Goal: Information Seeking & Learning: Learn about a topic

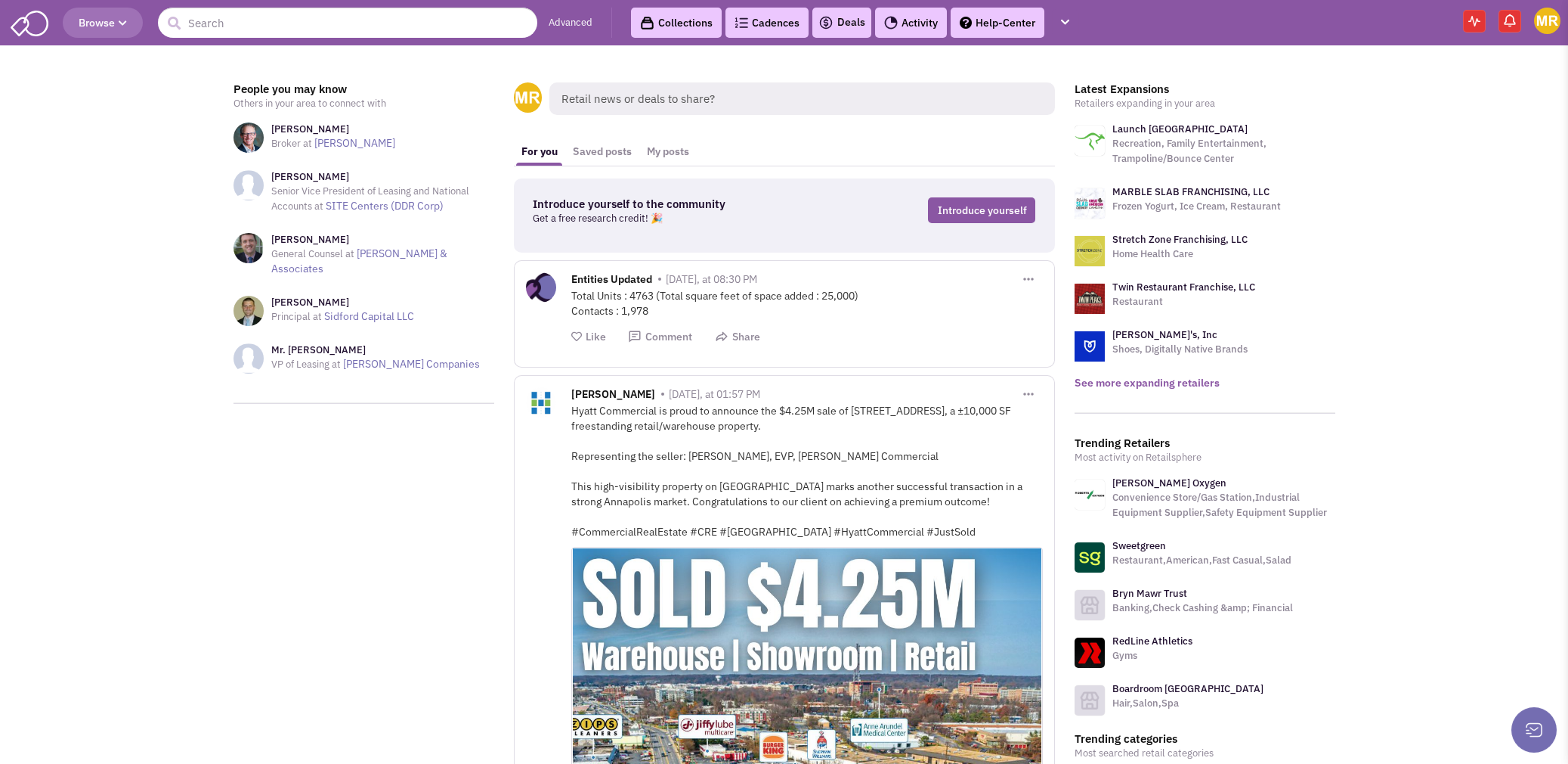
click at [1133, 377] on link "See more expanding retailers" at bounding box center [1146, 382] width 145 height 13
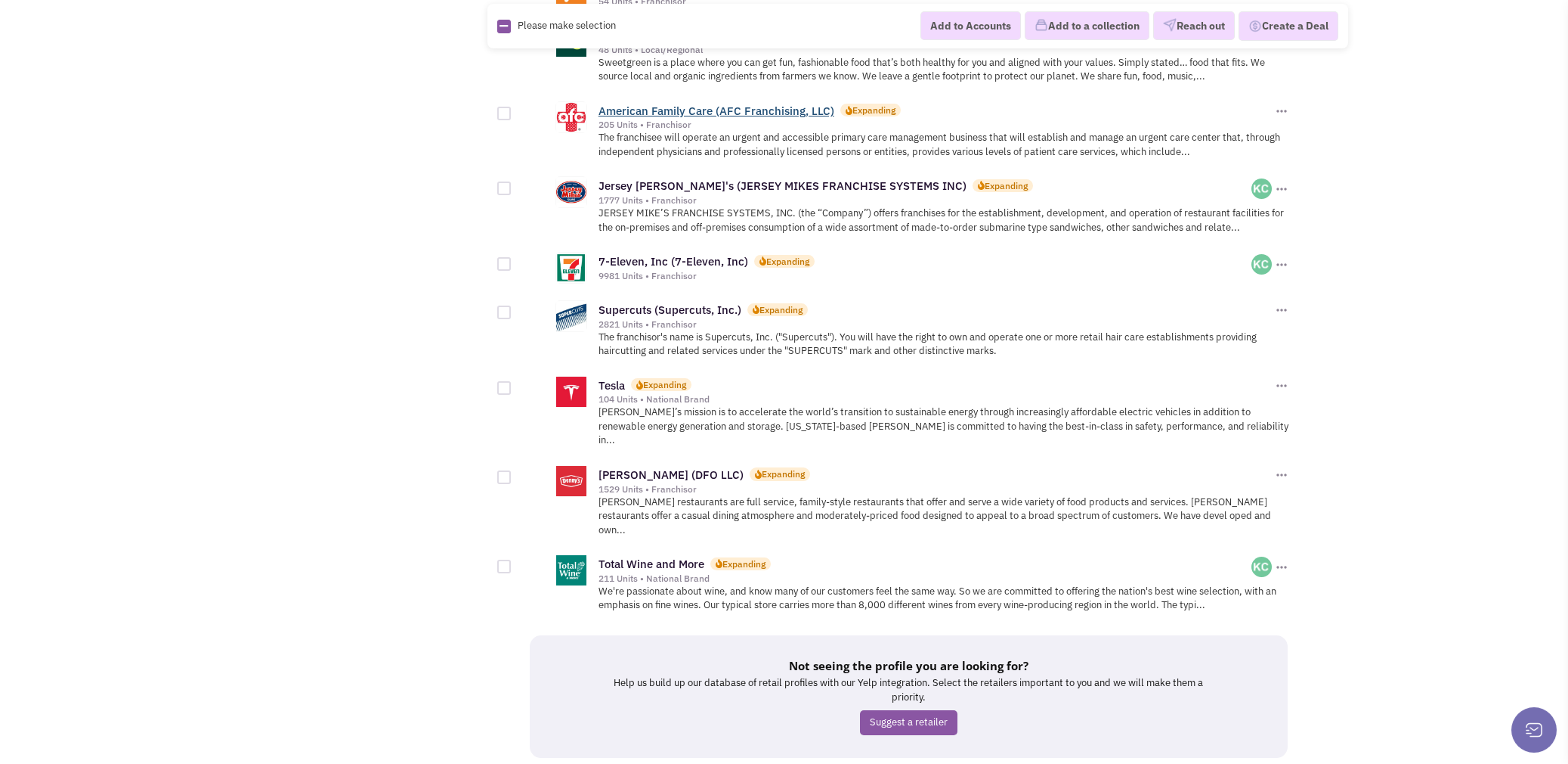
scroll to position [1510, 0]
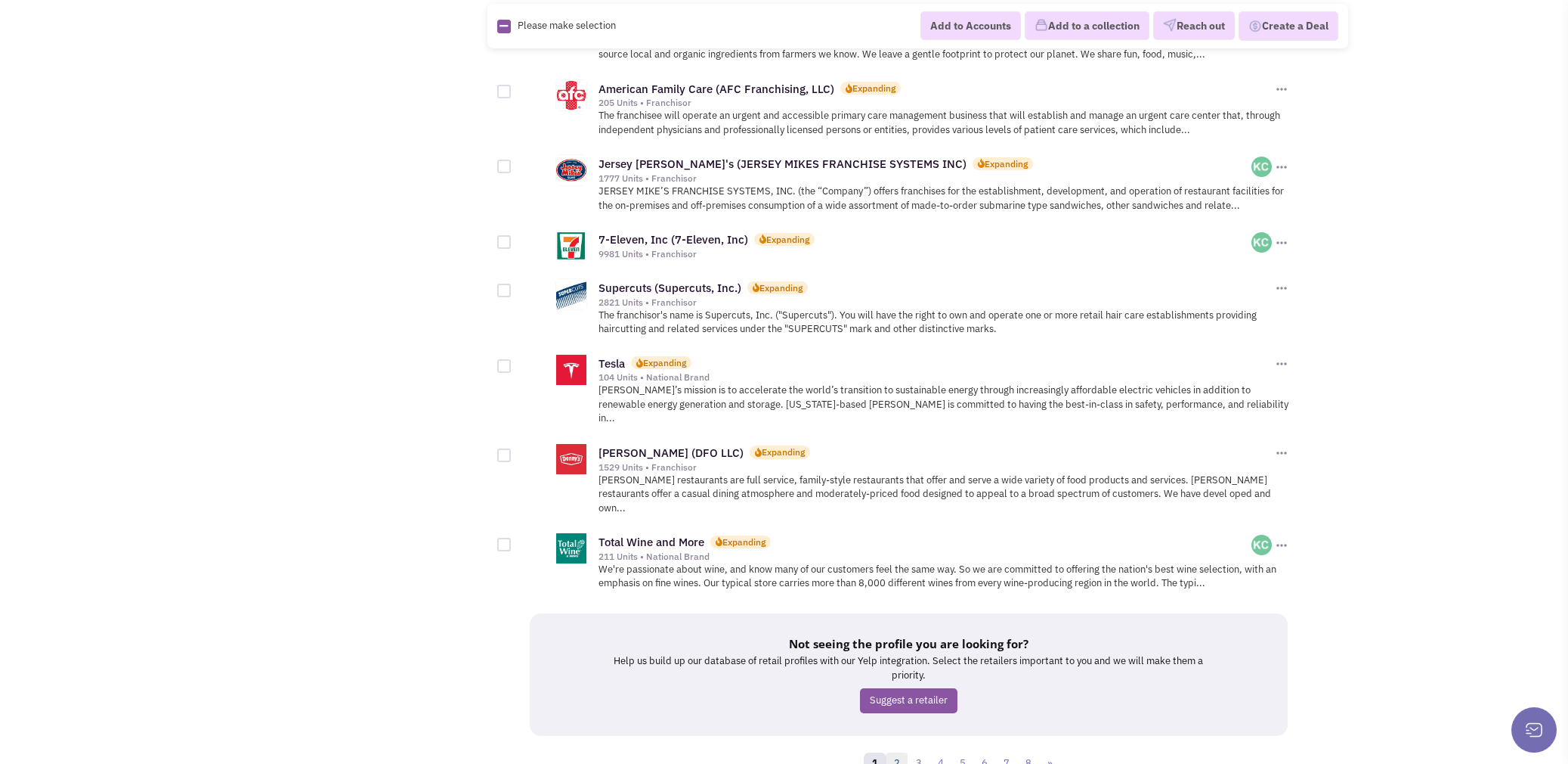
click at [893, 753] on link "2" at bounding box center [897, 764] width 23 height 23
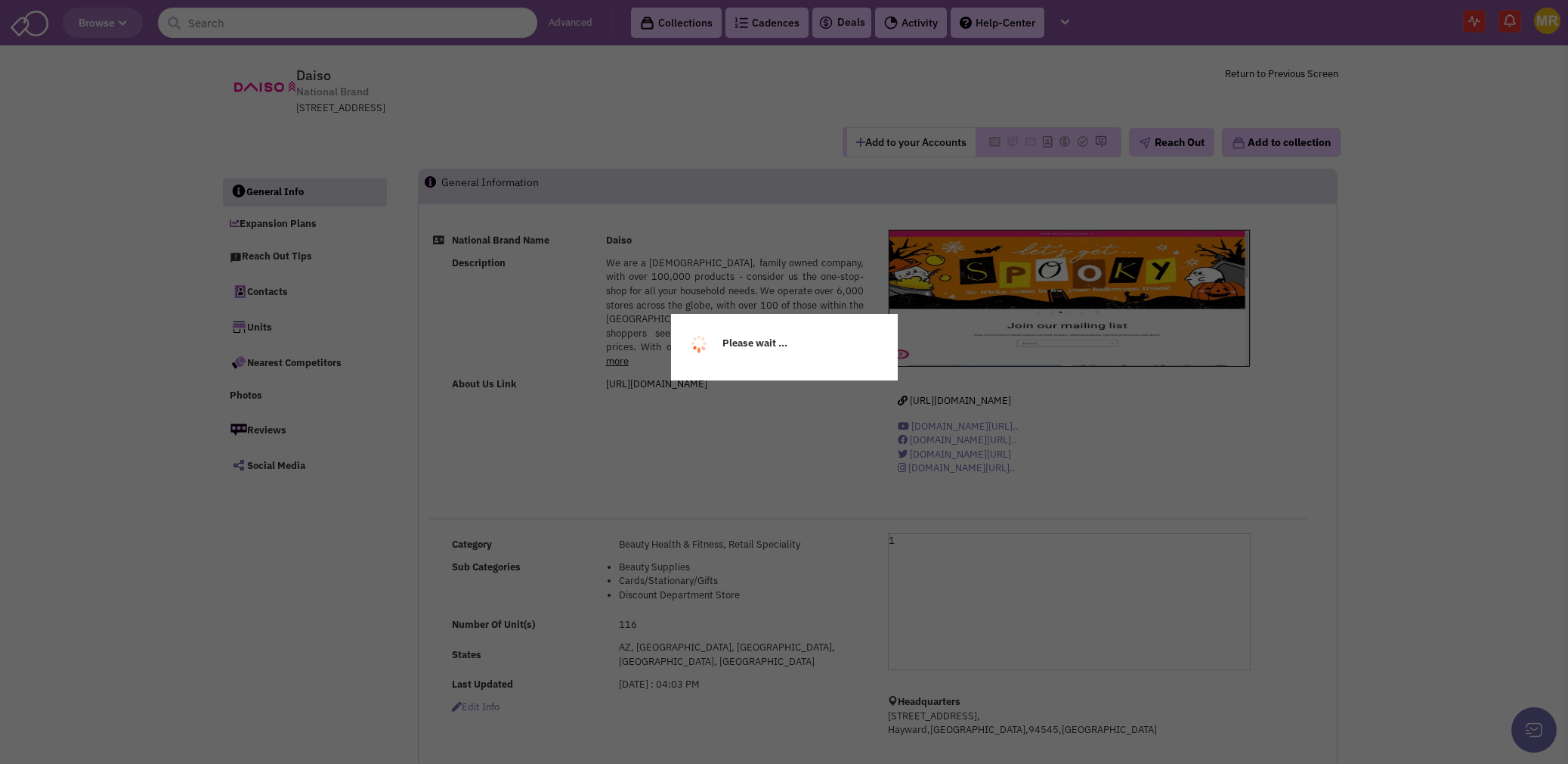
select select
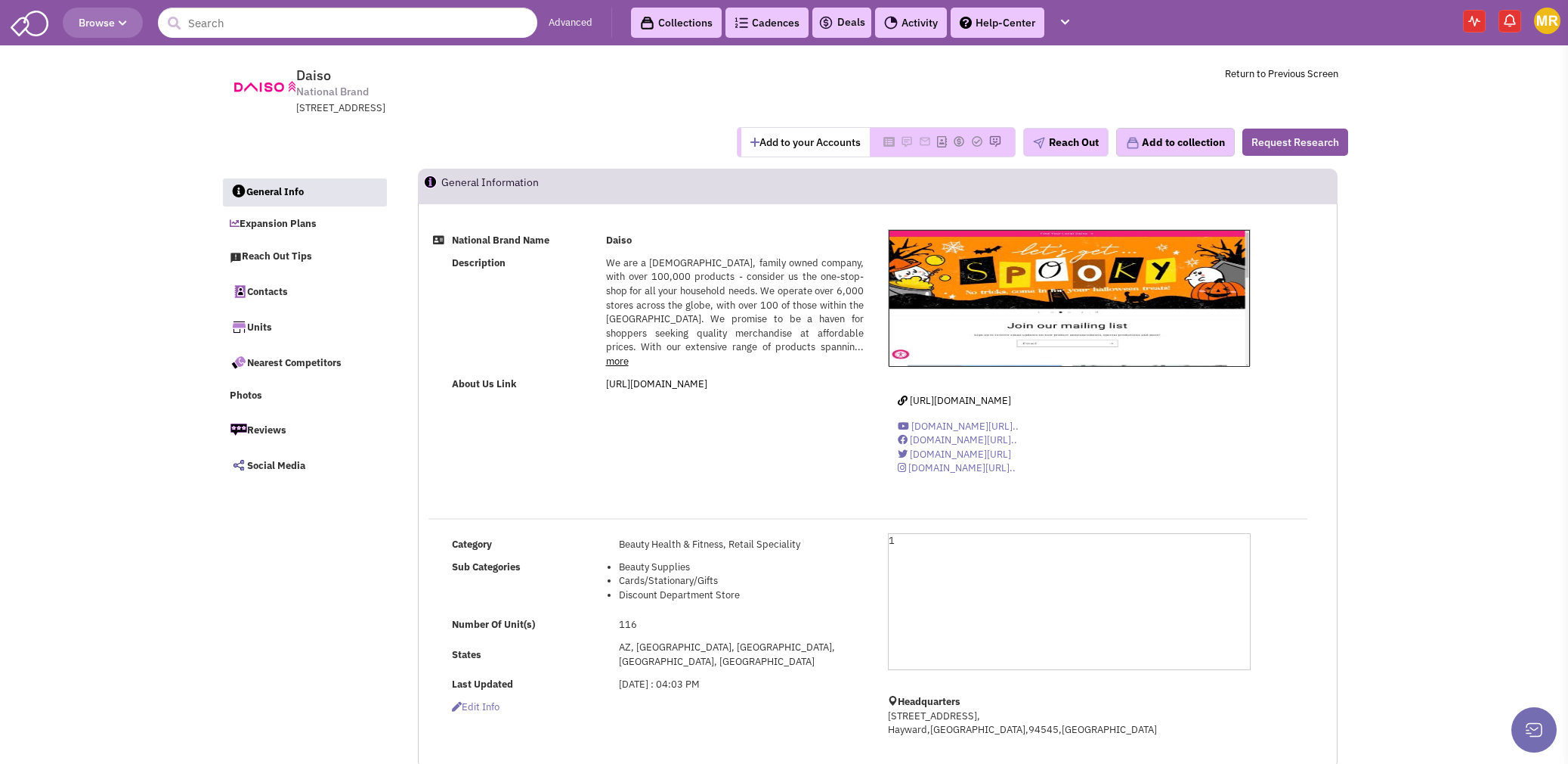
select select
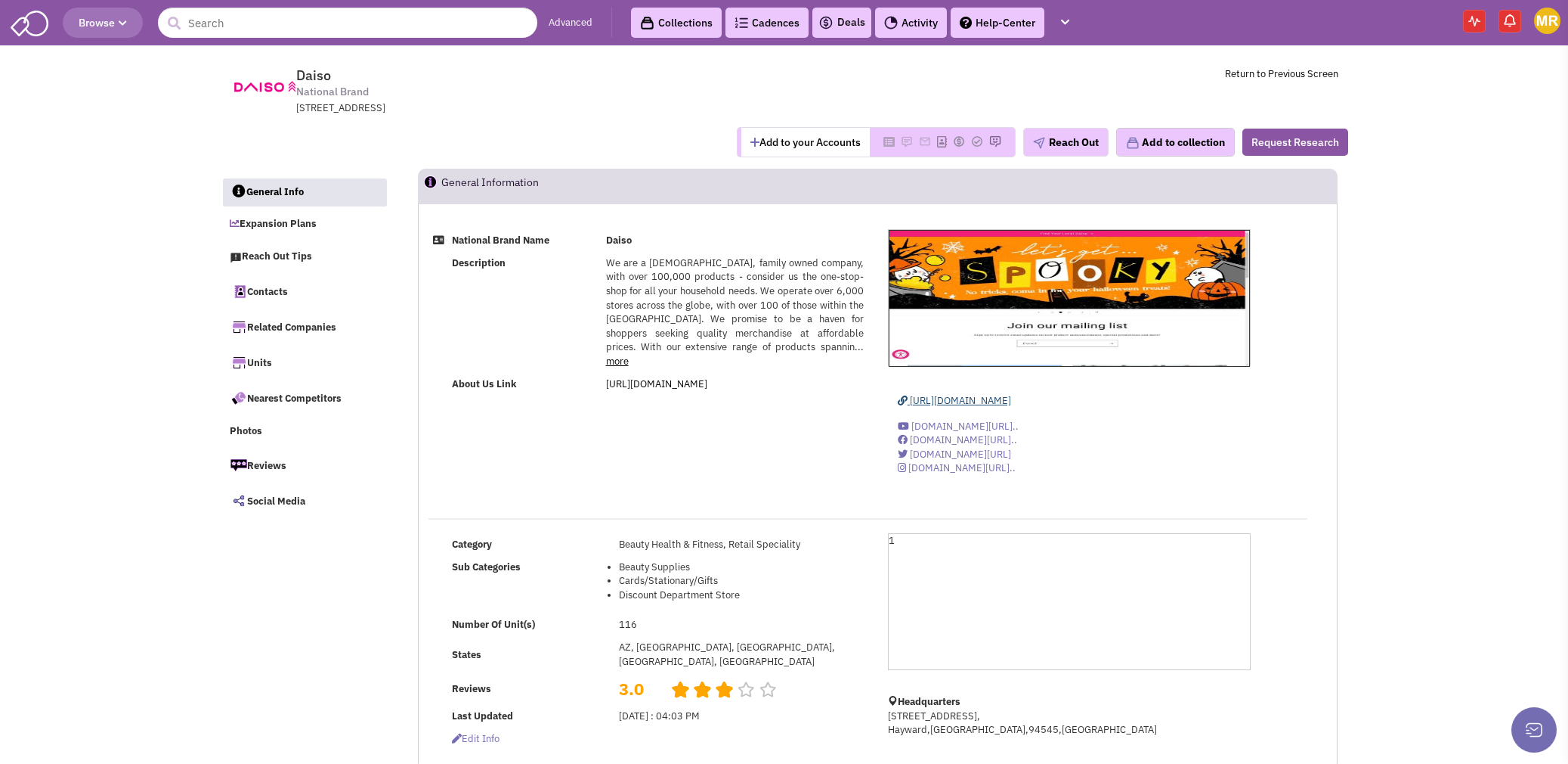
click at [945, 403] on span "https://daisous.com/" at bounding box center [960, 400] width 101 height 13
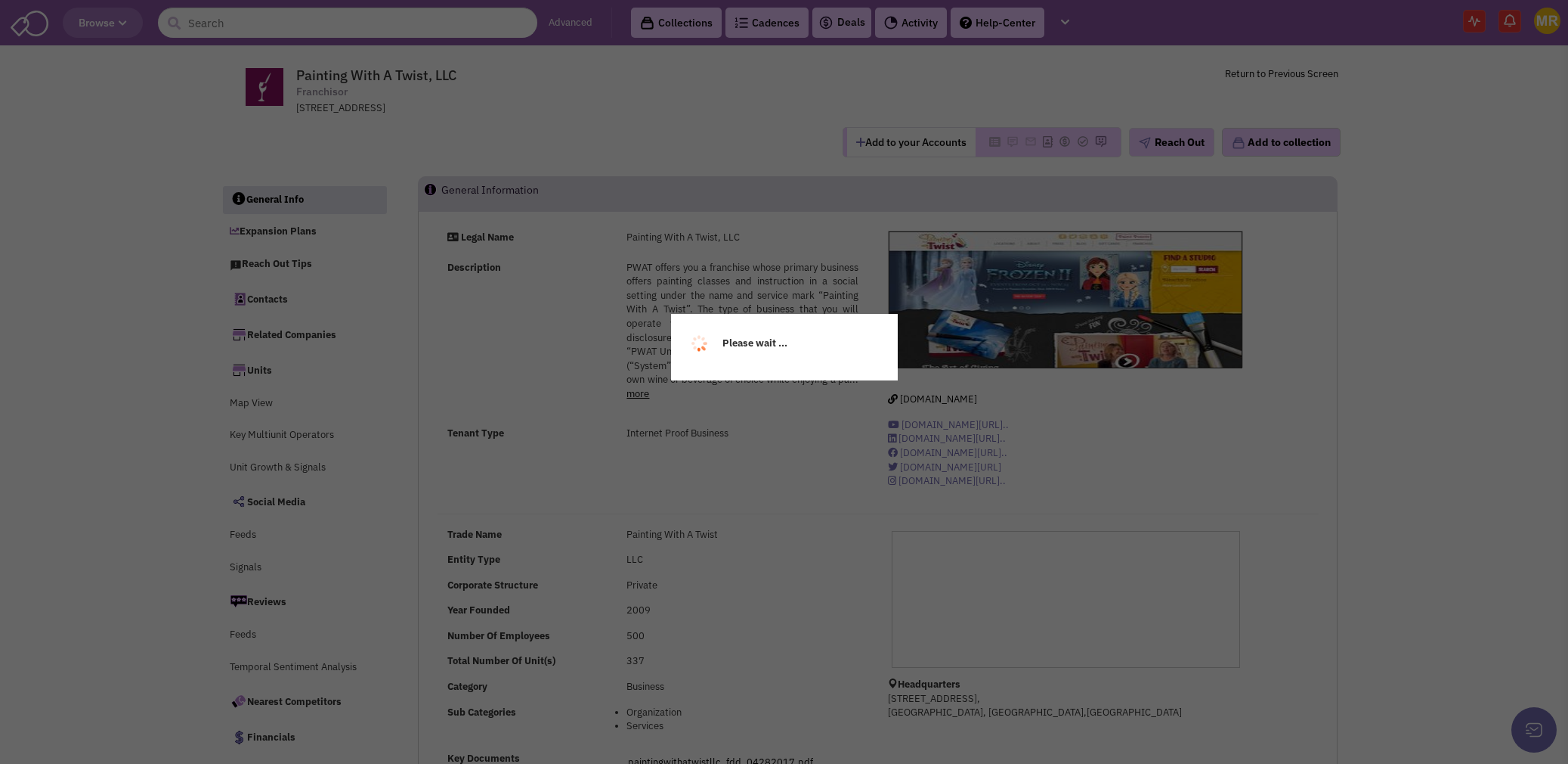
select select
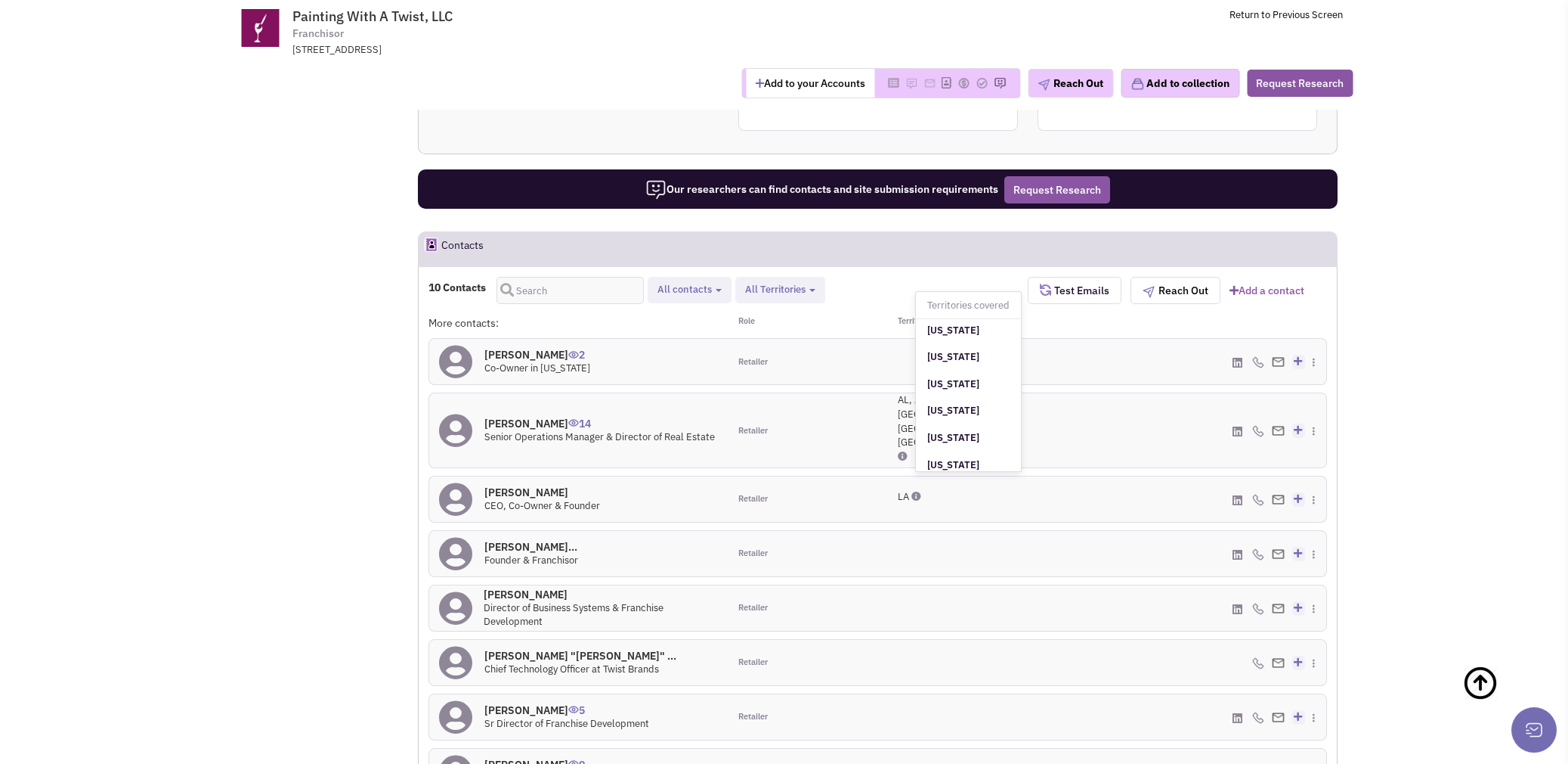
scroll to position [1133, 0]
click at [549, 417] on h4 "Mr. Josh Bergeron 14" at bounding box center [600, 423] width 231 height 13
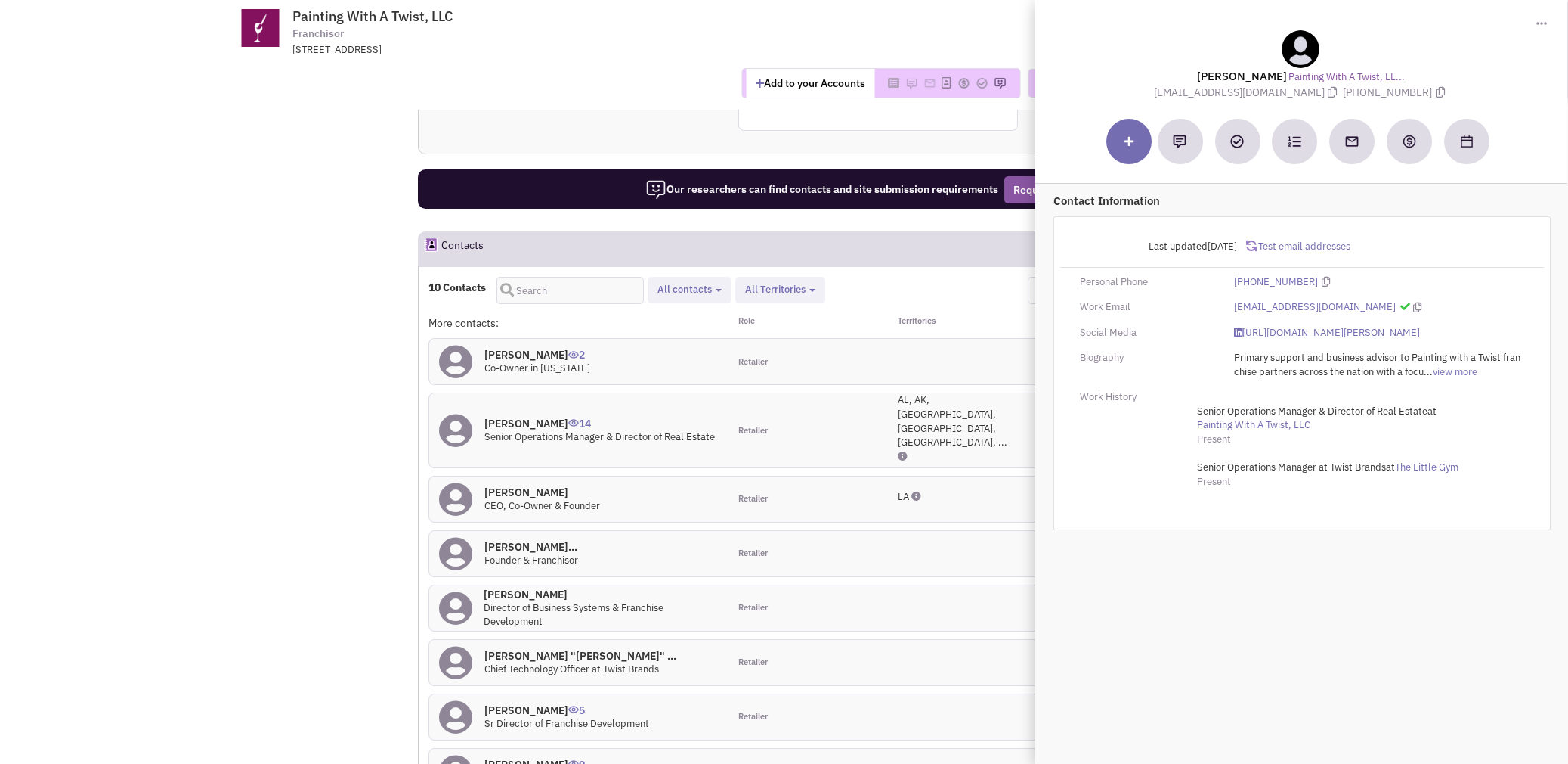
click at [1373, 329] on link "https://www.linkedin.com/in/joshua-bergeron-46a959127/" at bounding box center [1327, 332] width 185 height 14
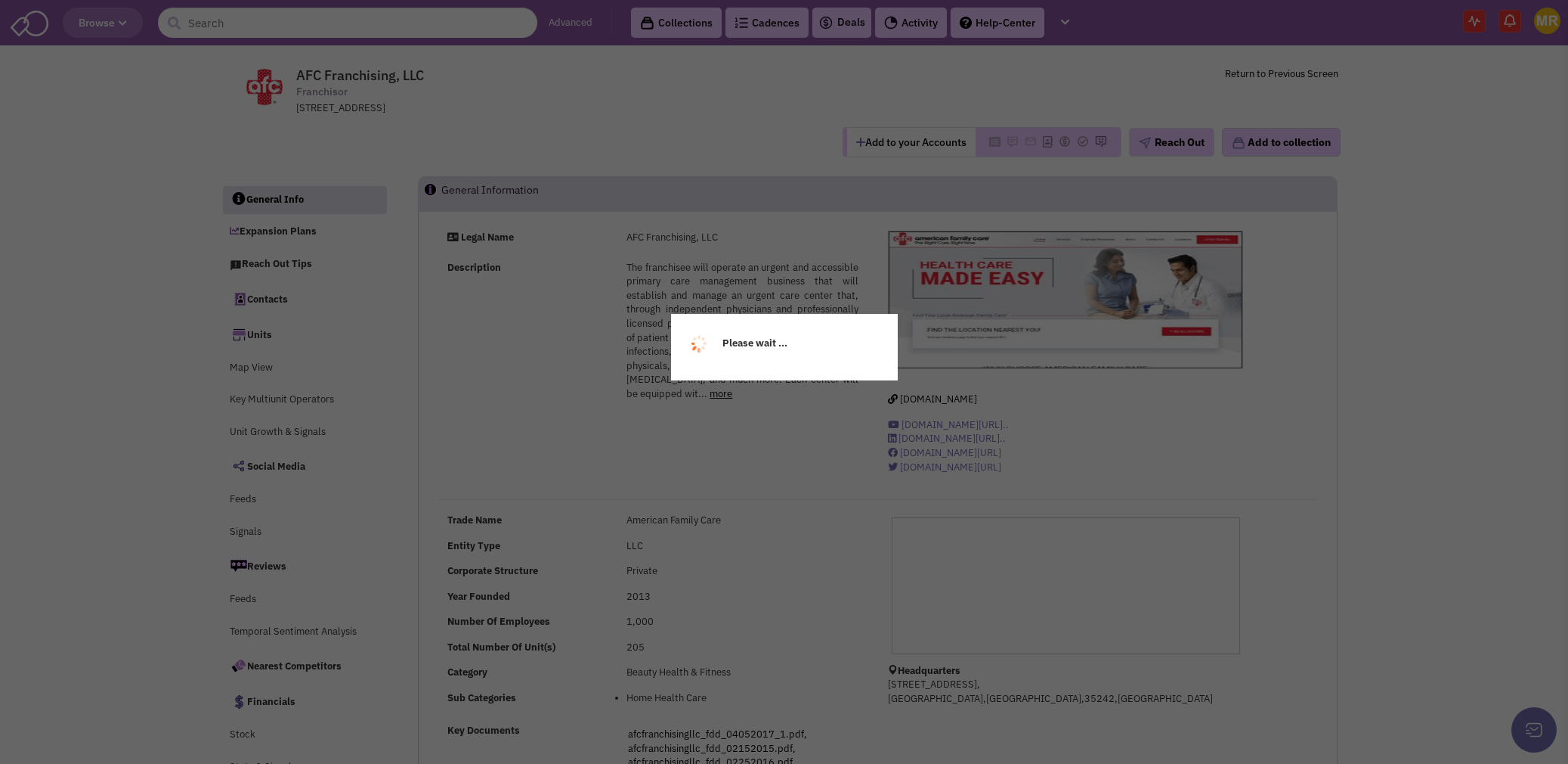
select select
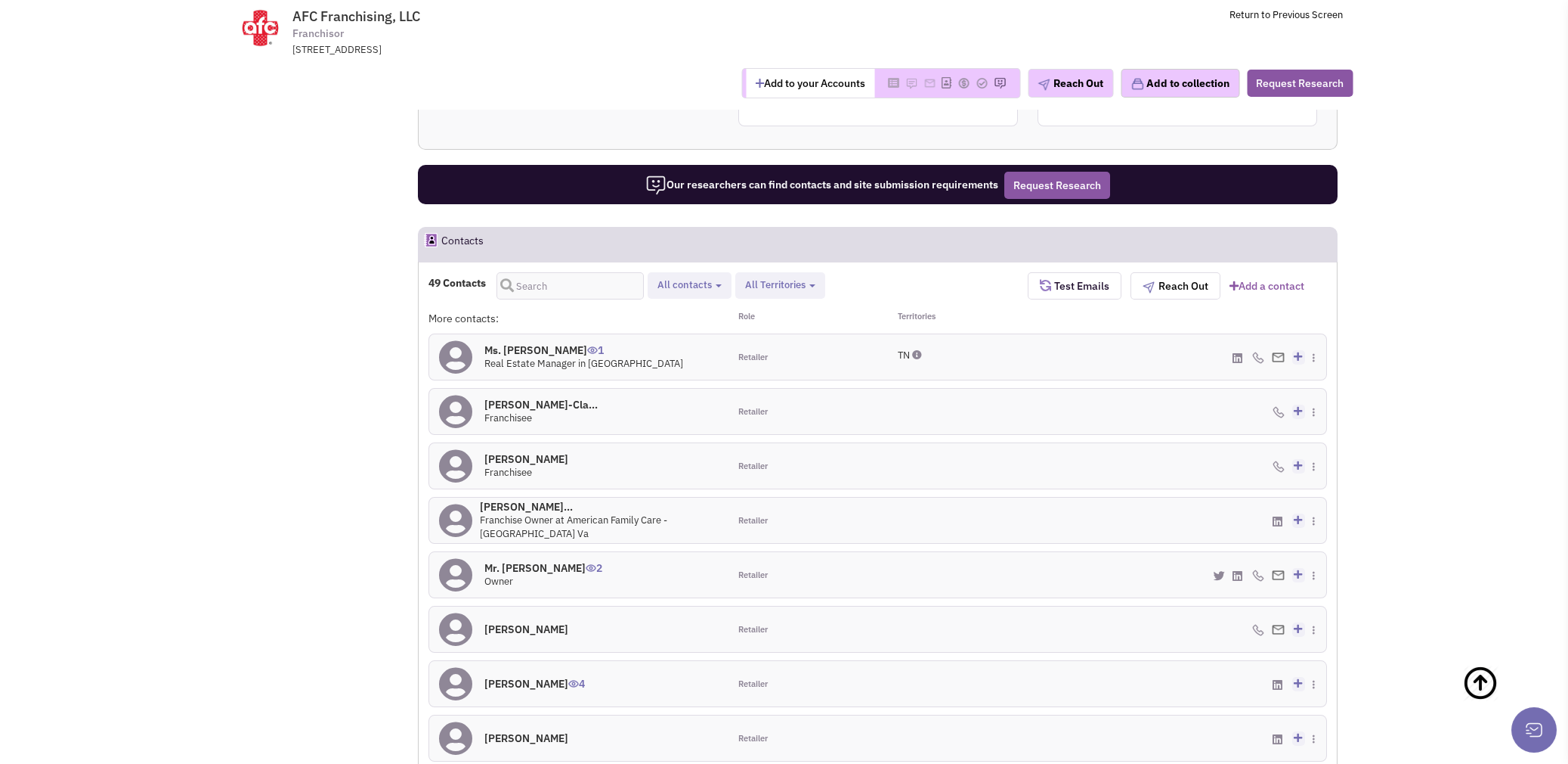
scroll to position [1286, 0]
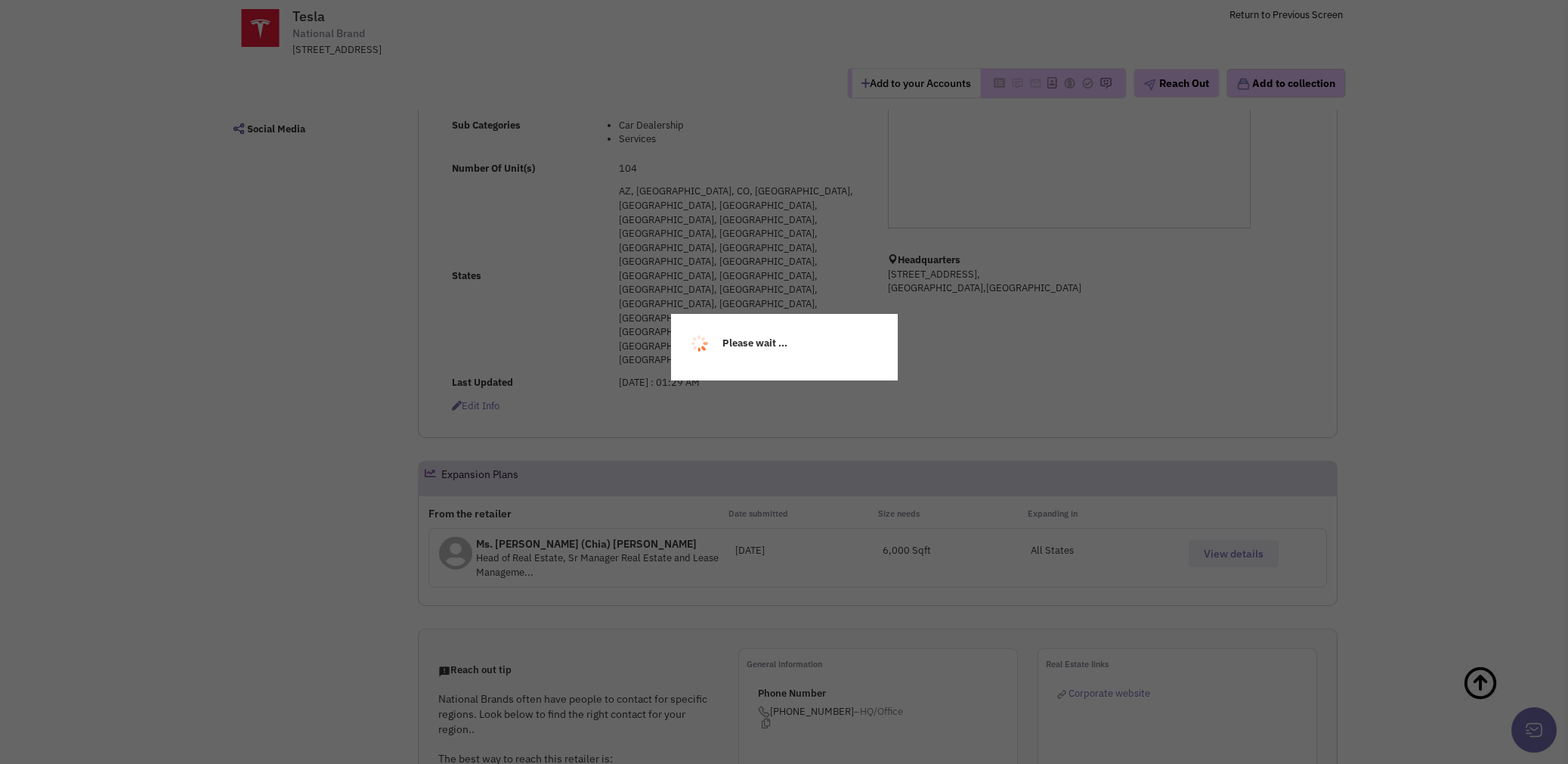
scroll to position [262, 0]
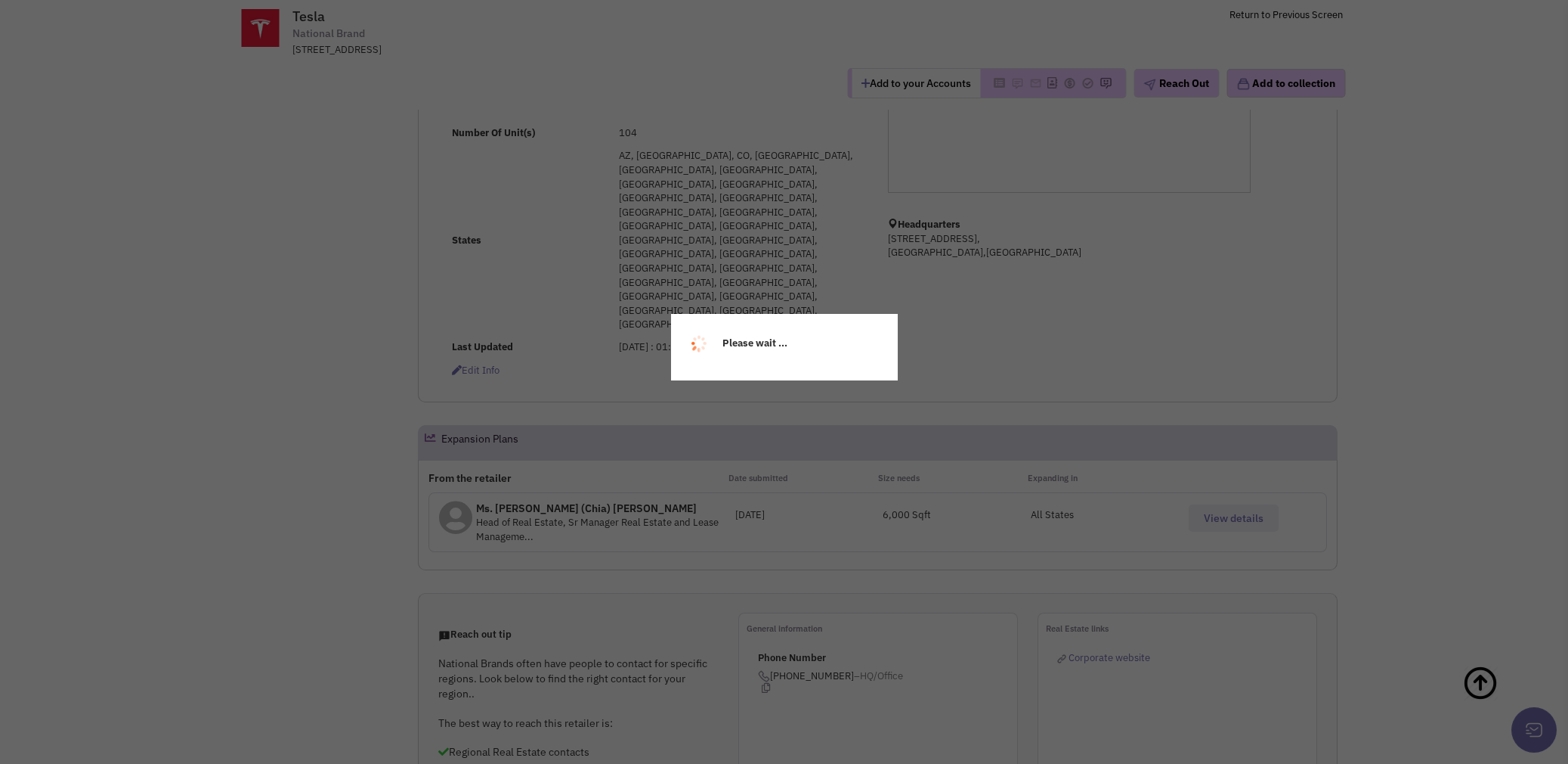
select select
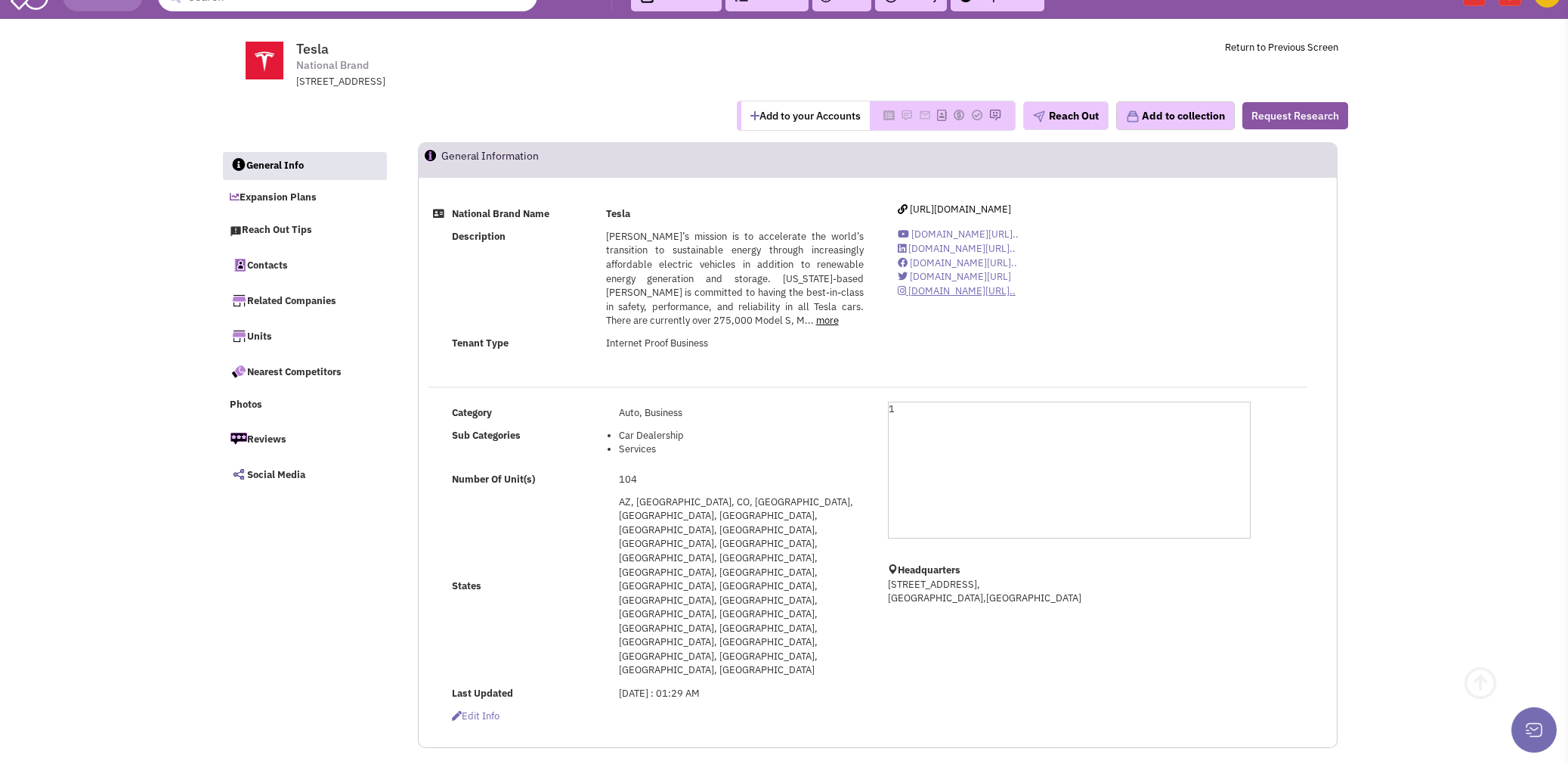
scroll to position [0, 0]
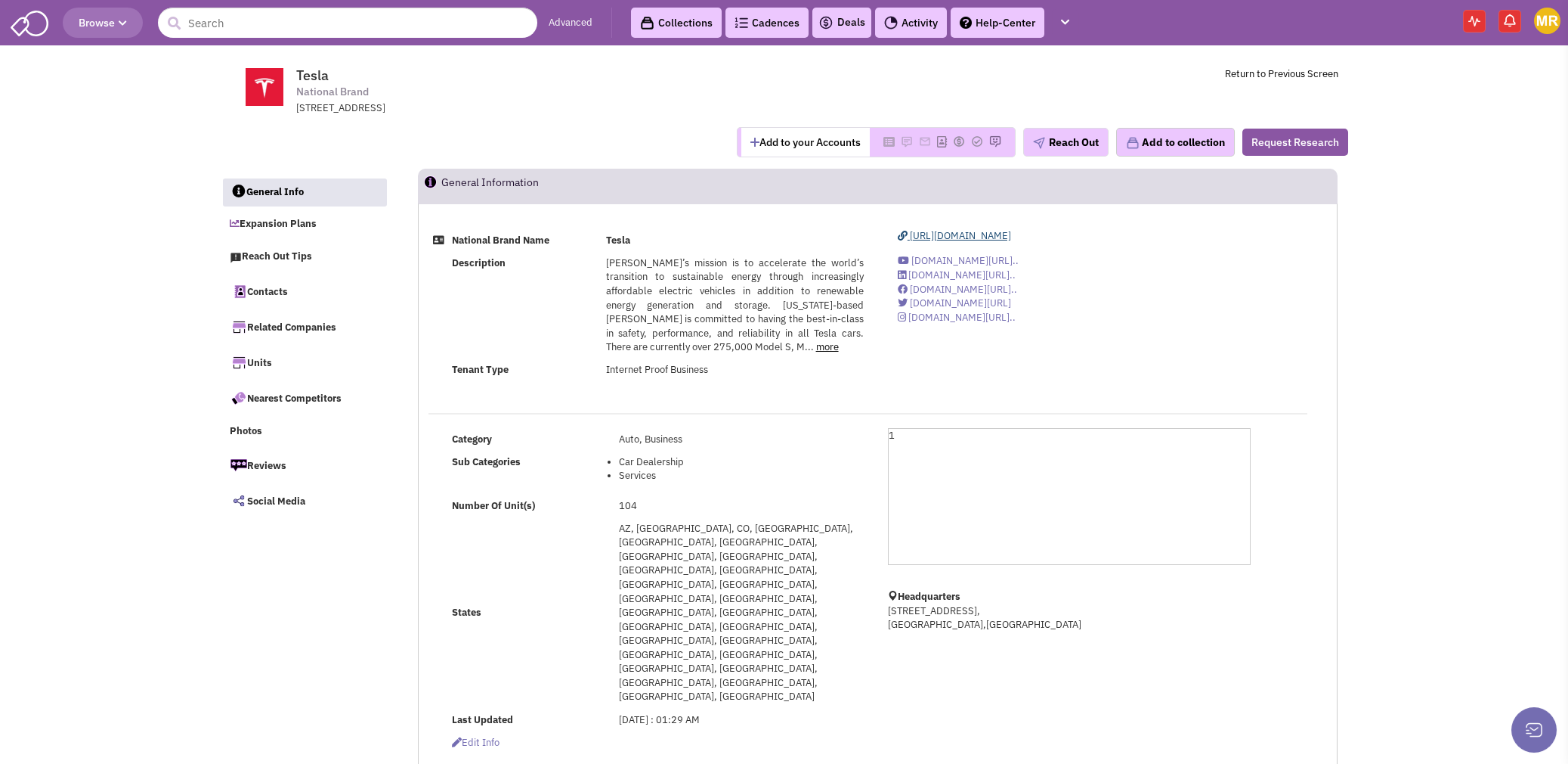
click at [972, 236] on span "https://www.tesla.com/" at bounding box center [960, 236] width 101 height 13
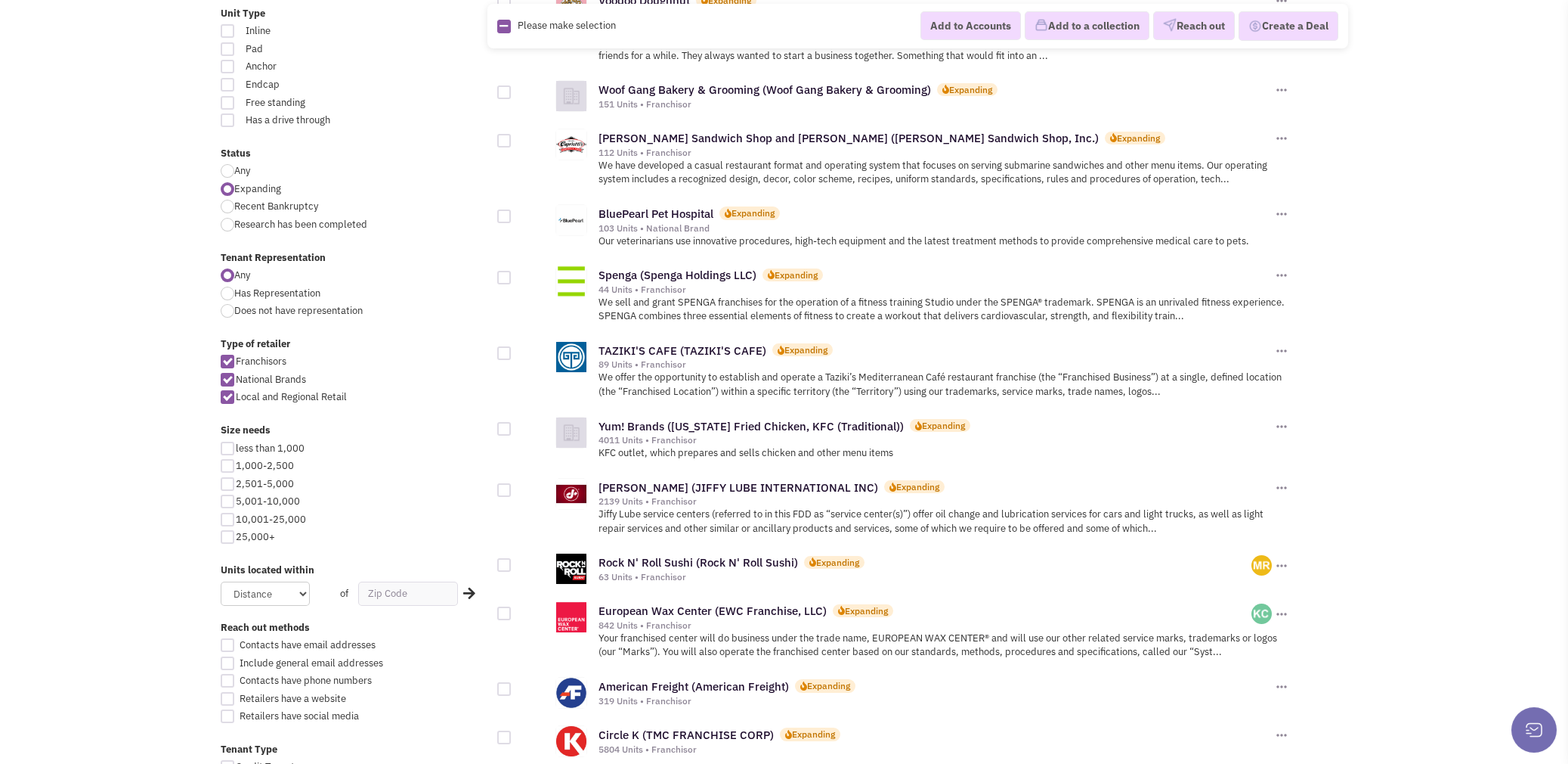
scroll to position [605, 0]
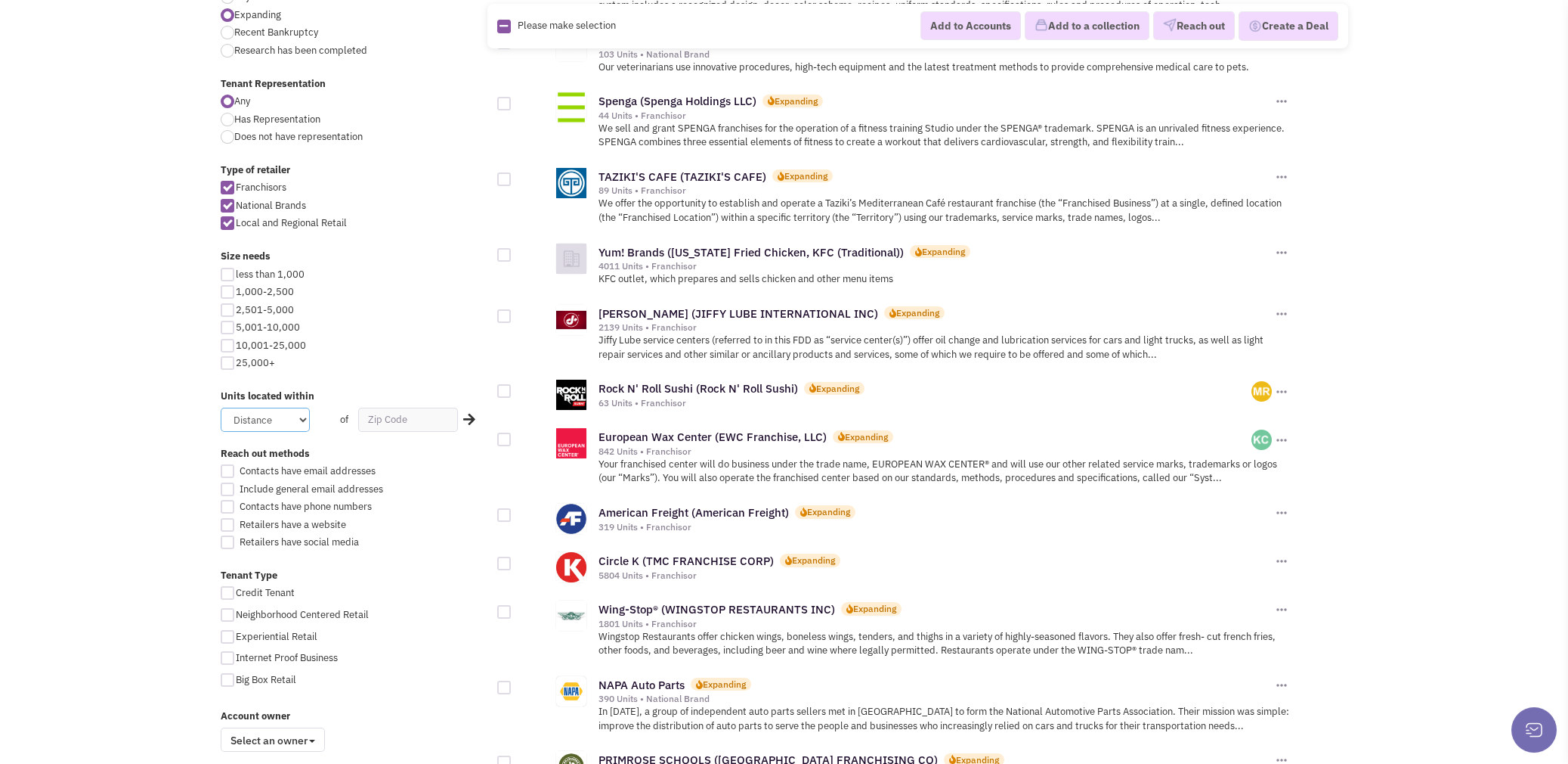
click at [290, 421] on select "Distance 1 Mile 5 Miles 10 Miles 20 Miles 50 Miles" at bounding box center [265, 419] width 89 height 25
select select "50"
click at [220, 407] on select "Distance 1 Mile 5 Miles 10 Miles 20 Miles 50 Miles" at bounding box center [265, 419] width 89 height 25
click at [391, 419] on input "text" at bounding box center [407, 419] width 99 height 25
type input "22033"
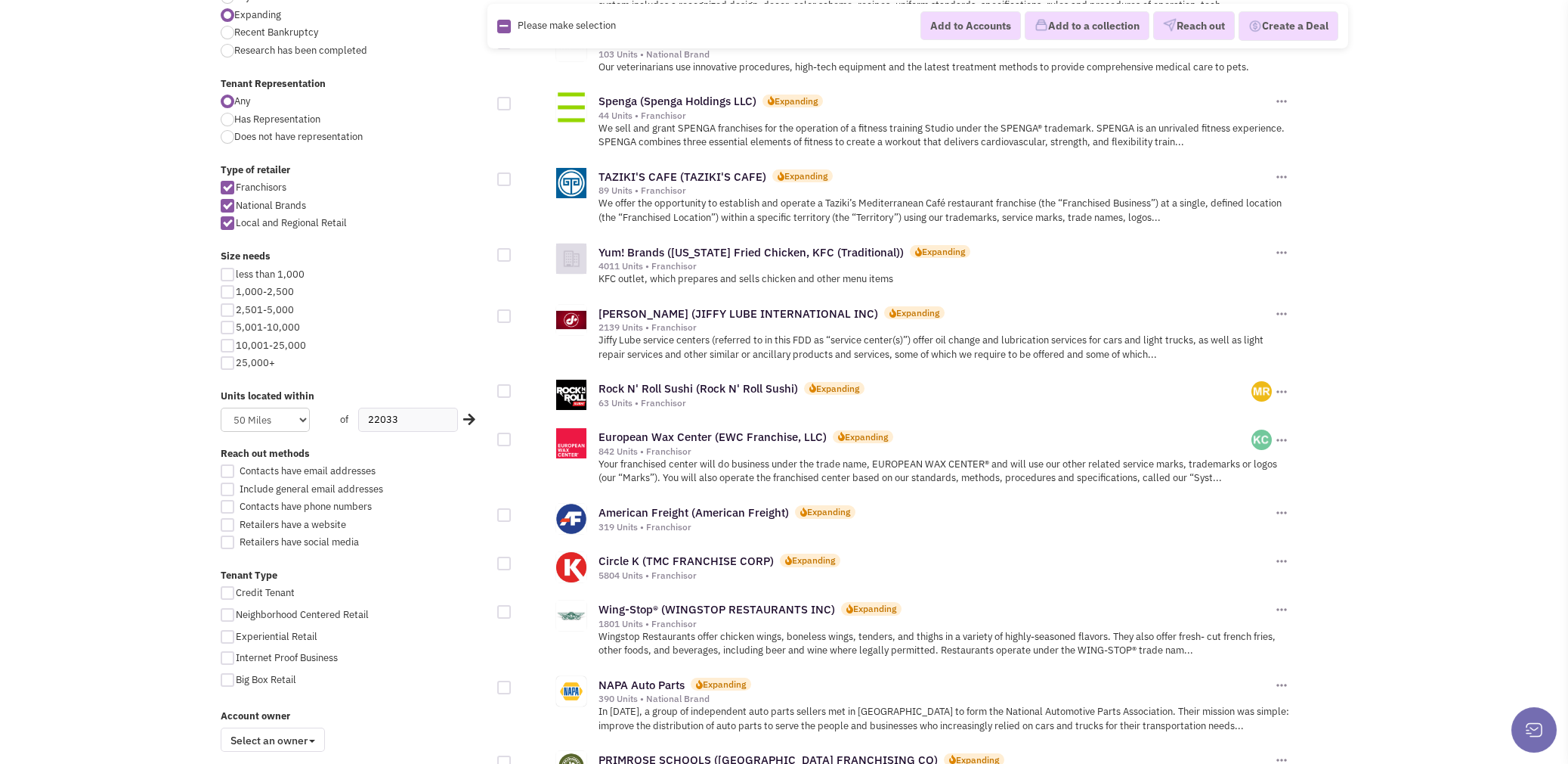
click at [467, 420] on icon at bounding box center [468, 418] width 12 height 13
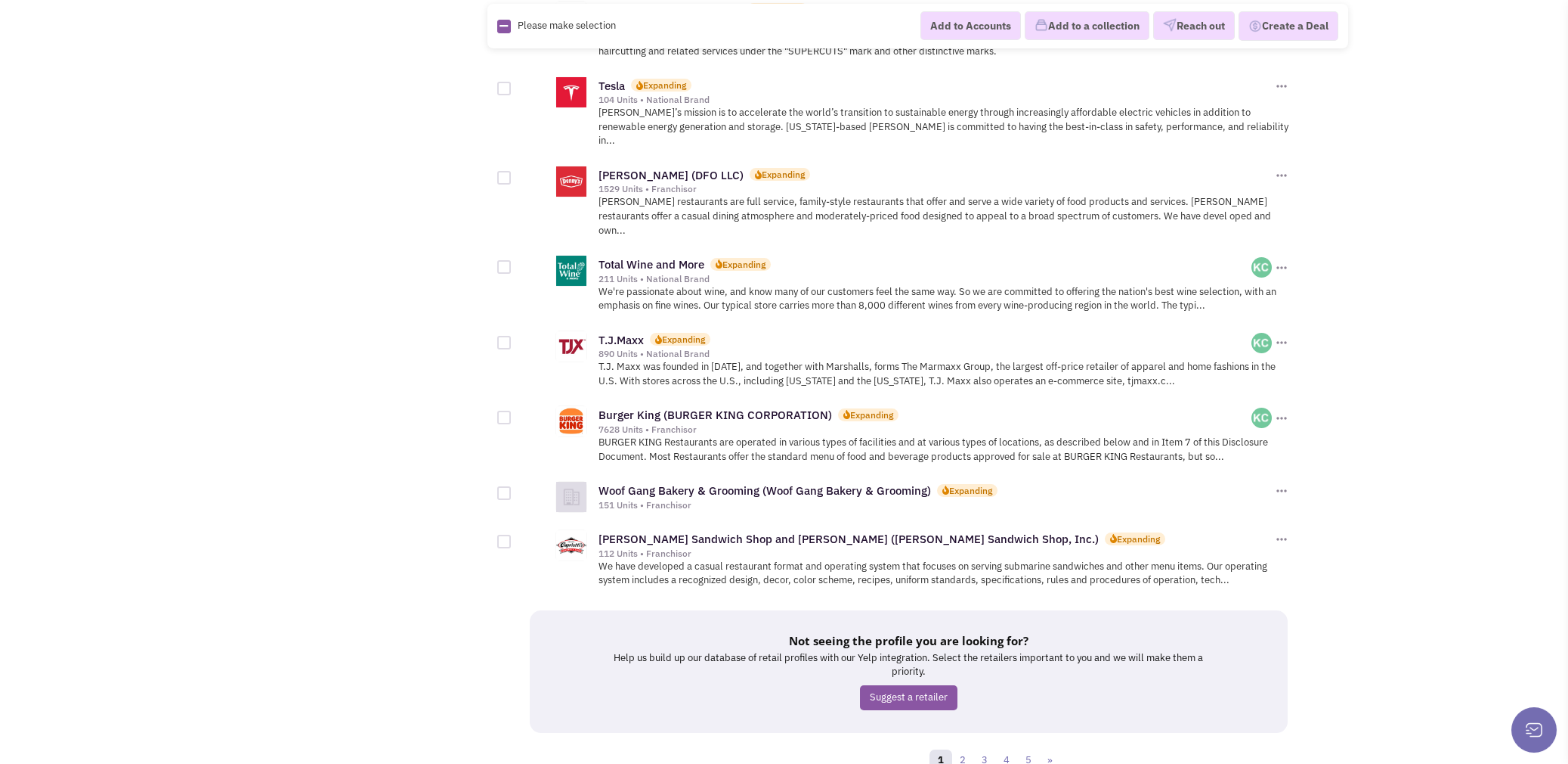
scroll to position [1510, 0]
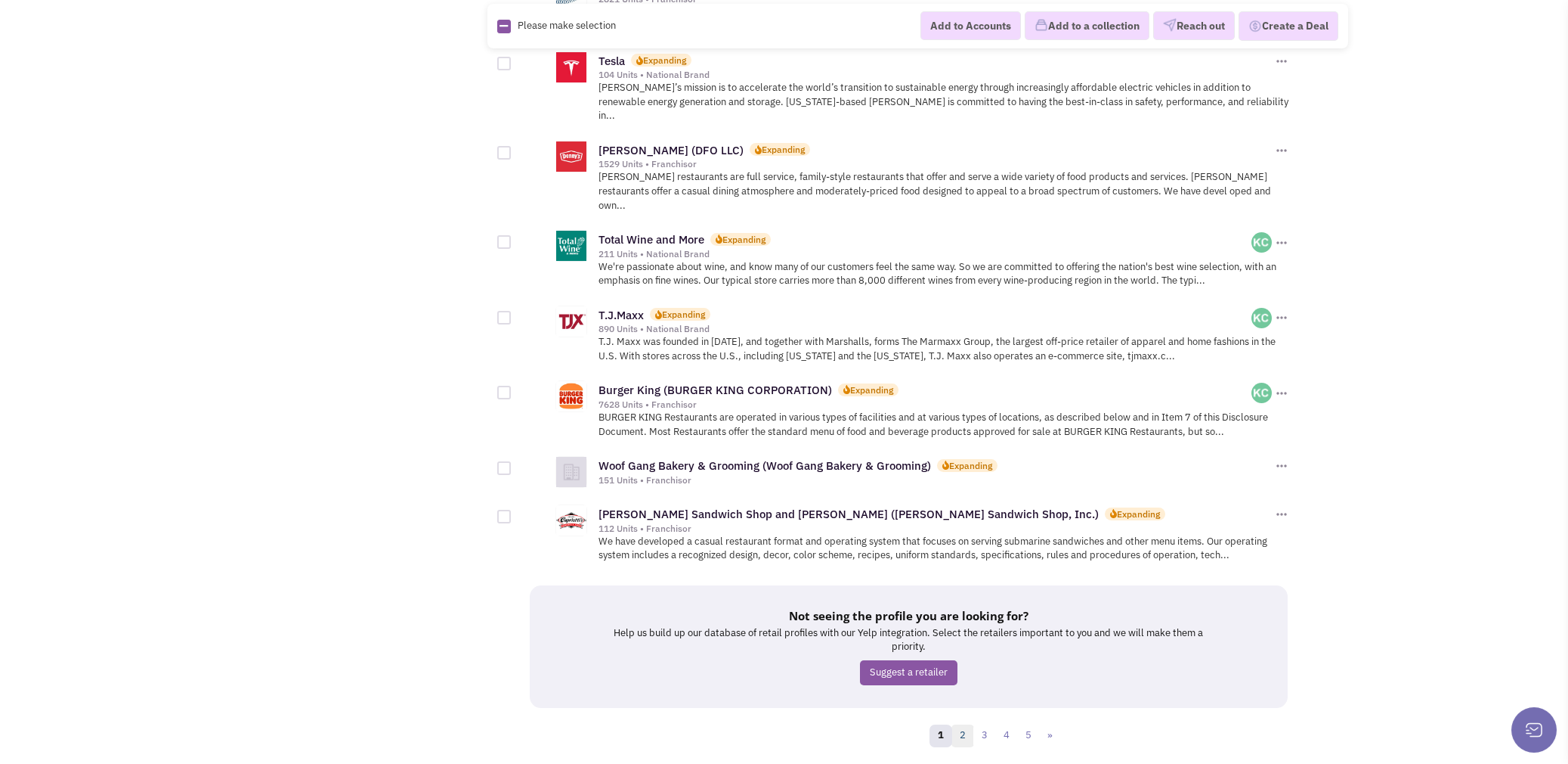
click at [959, 724] on link "2" at bounding box center [962, 736] width 23 height 23
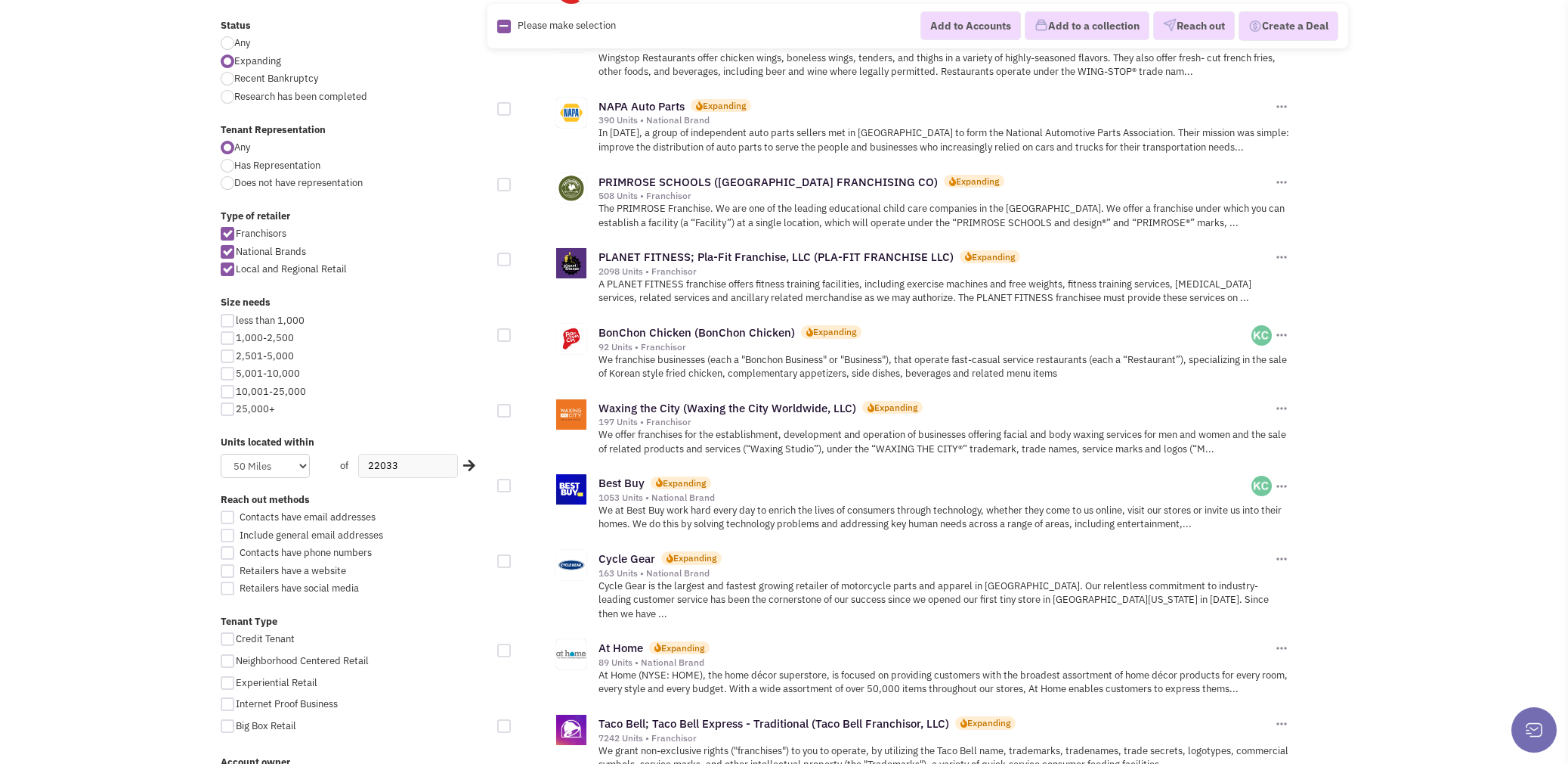
scroll to position [605, 0]
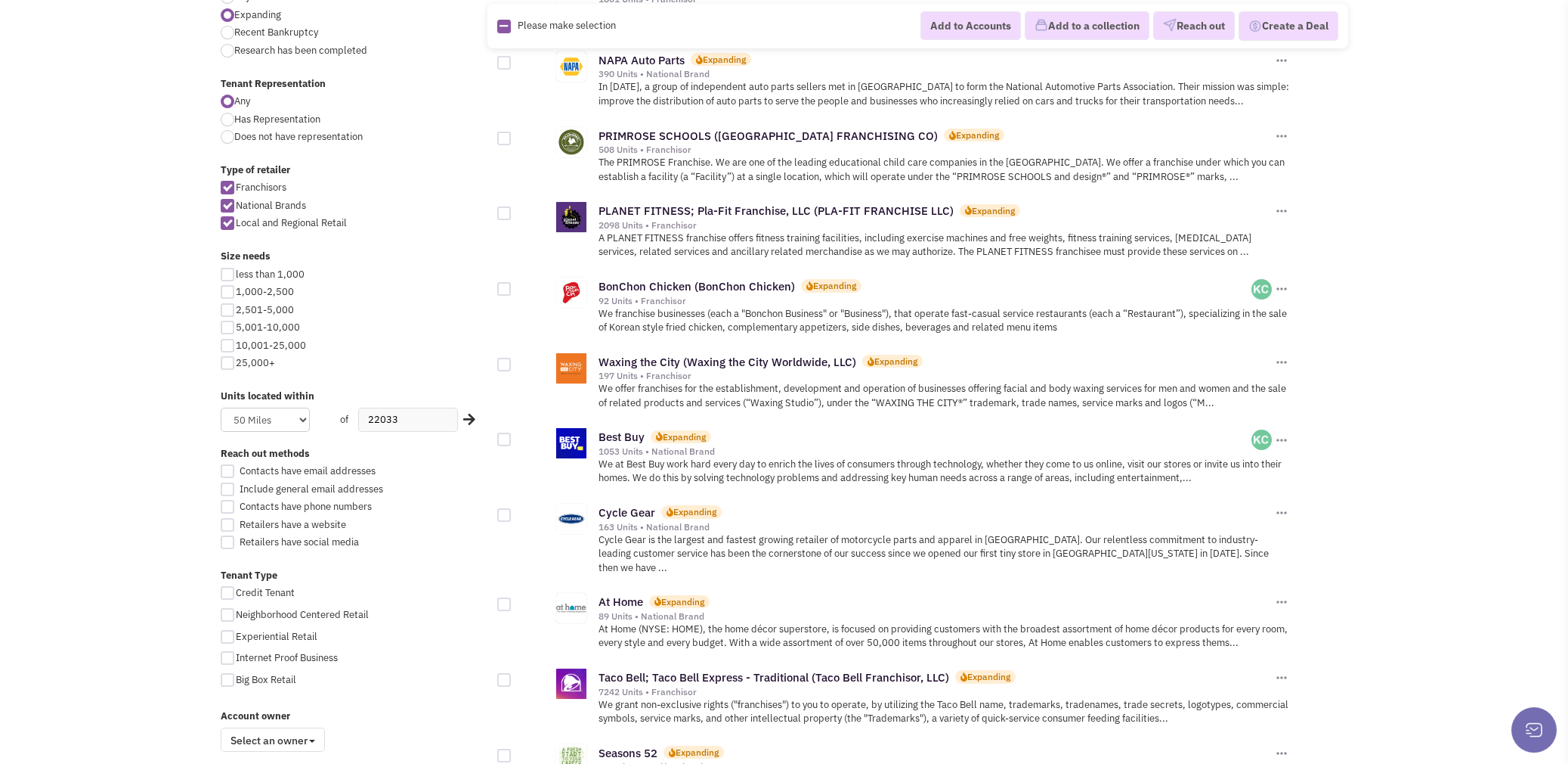
drag, startPoint x: 625, startPoint y: 359, endPoint x: 999, endPoint y: 391, distance: 375.4
click at [999, 391] on p "We offer franchises for the establishment, development and operation of busines…" at bounding box center [943, 396] width 692 height 28
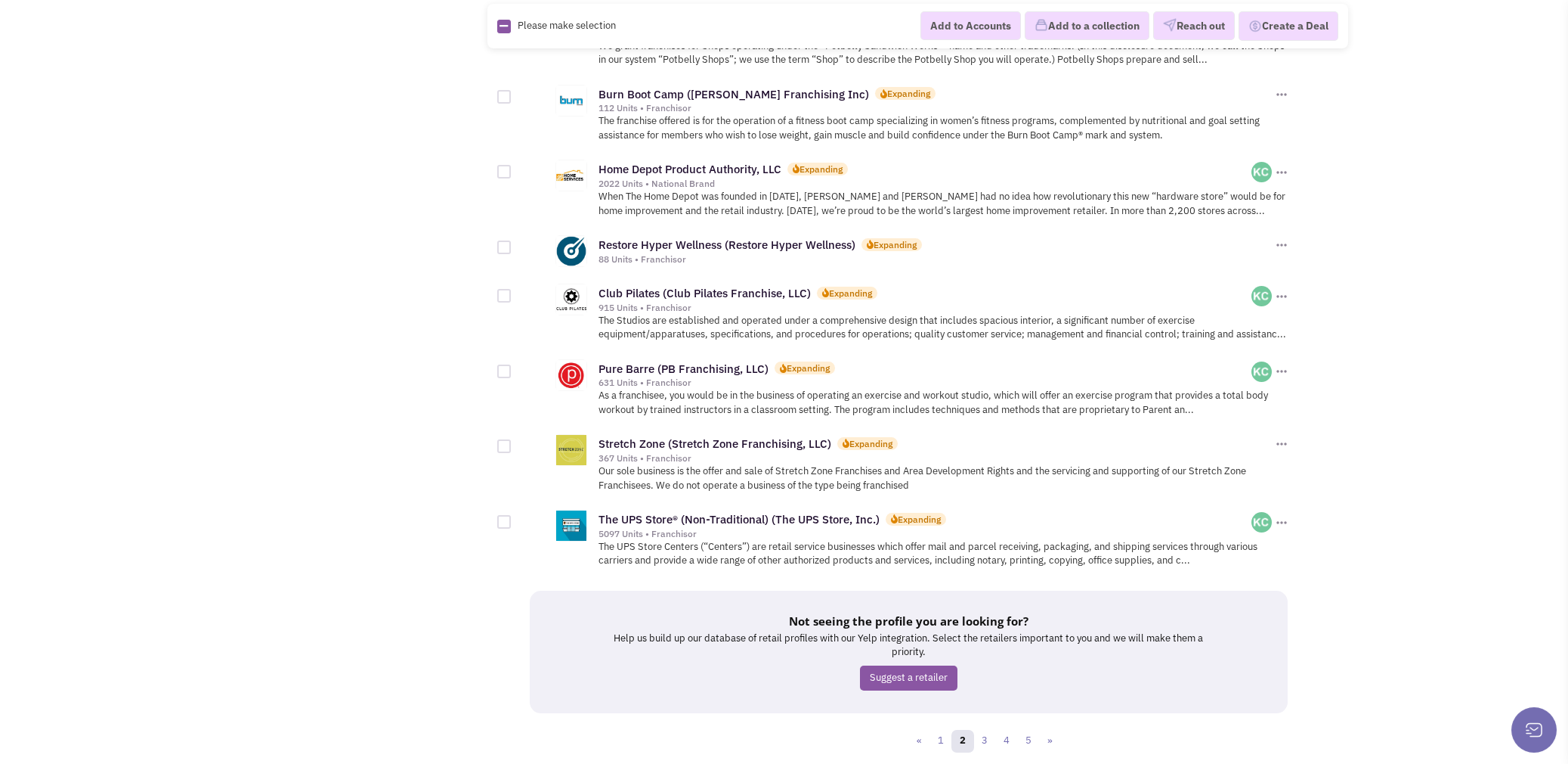
scroll to position [1511, 0]
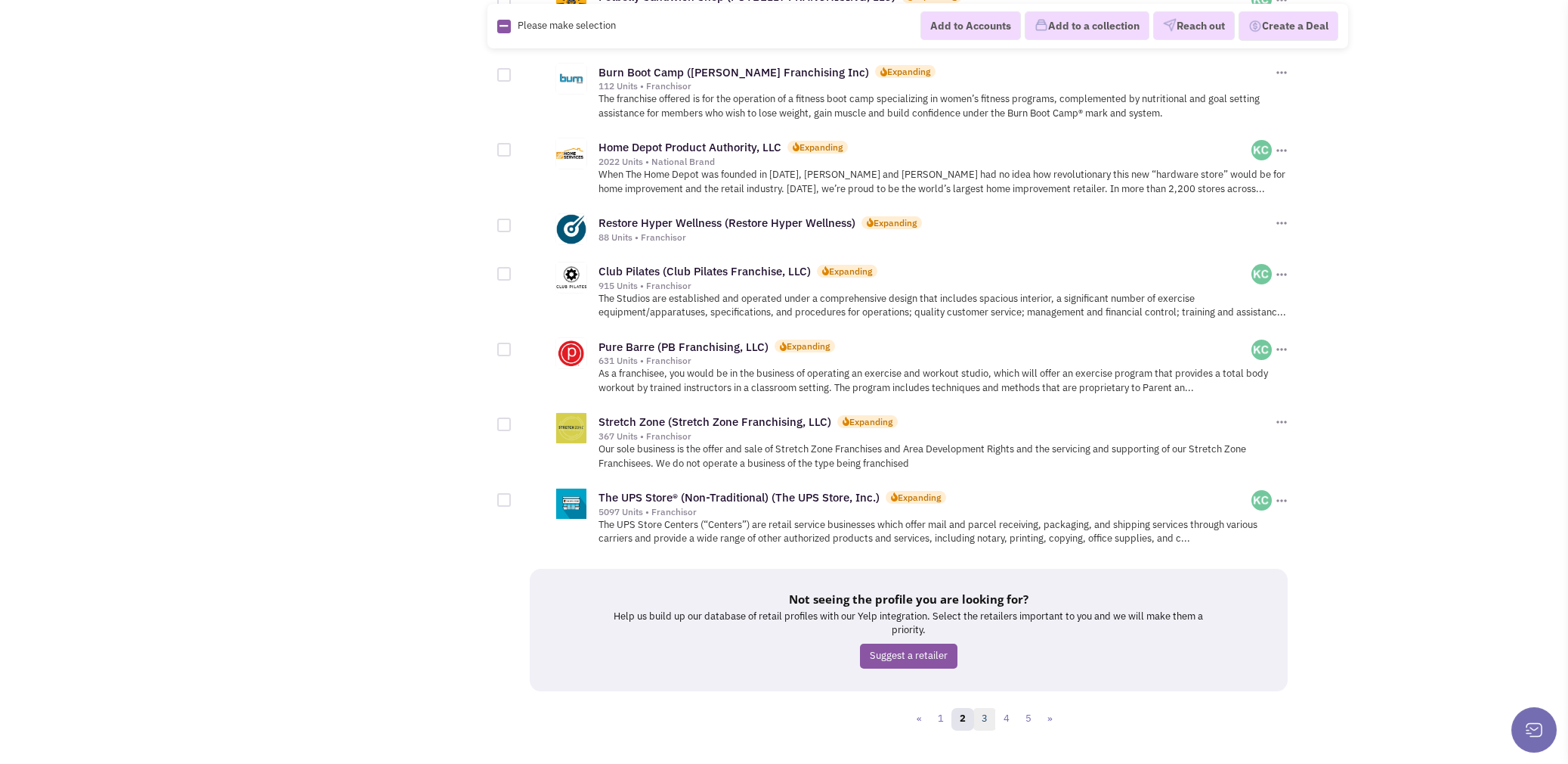
click at [983, 707] on link "3" at bounding box center [984, 719] width 23 height 23
